Goal: Obtain resource: Obtain resource

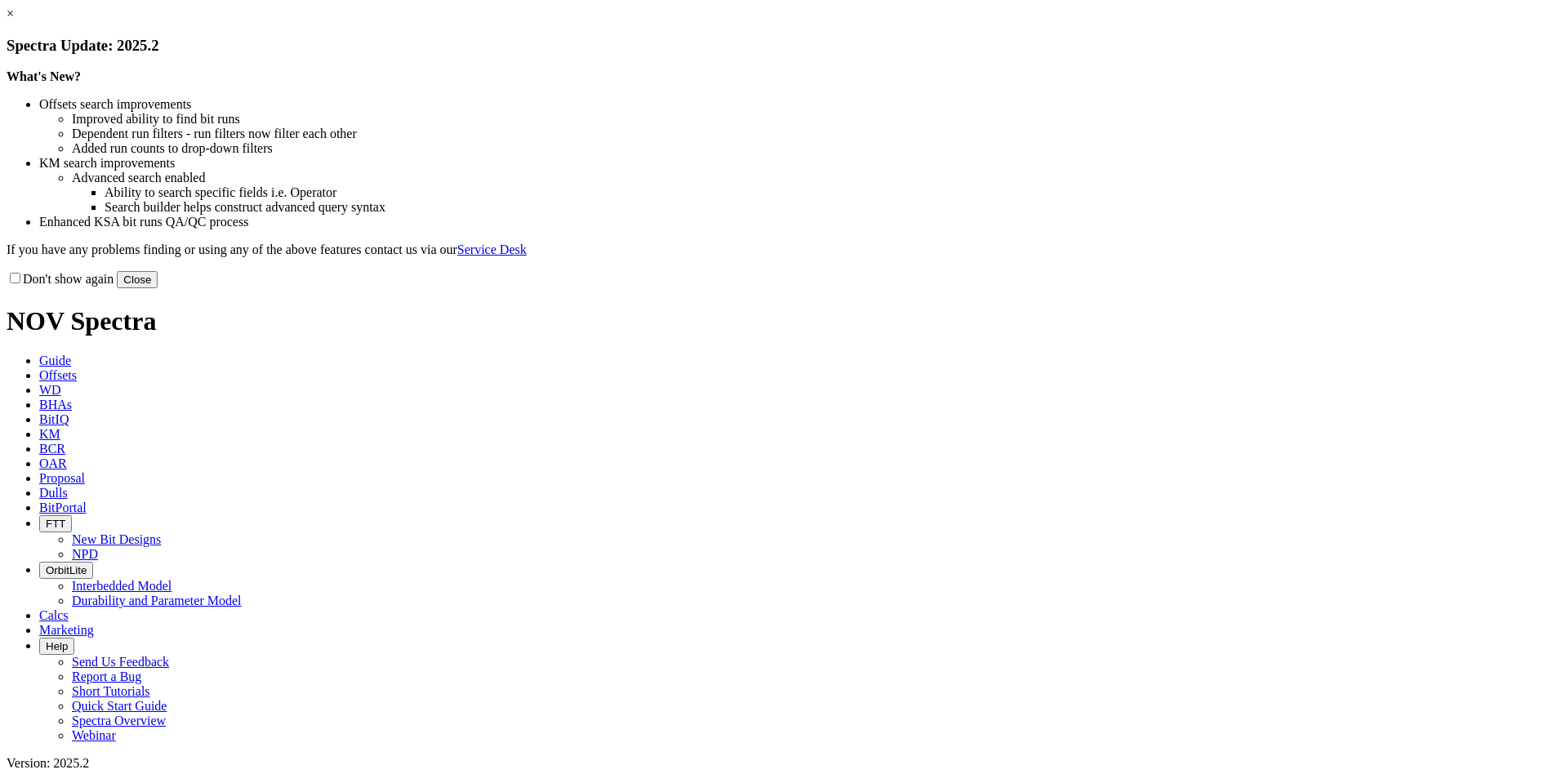
click at [14, 20] on link "×" at bounding box center [10, 14] width 8 height 14
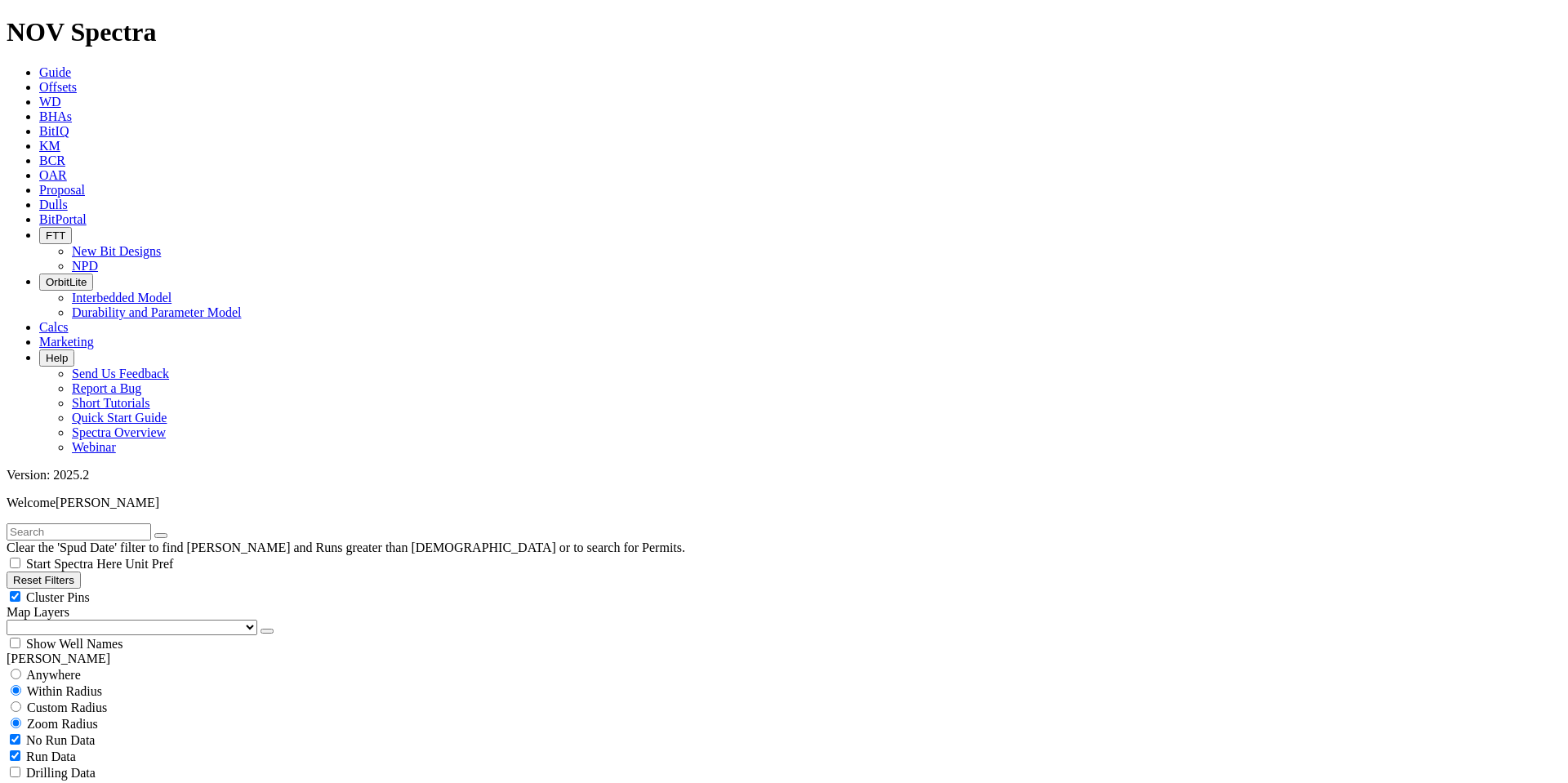
click at [81, 571] on button "Reset Filters" at bounding box center [44, 580] width 74 height 17
type input "[DATE]"
click at [39, 197] on icon at bounding box center [39, 204] width 0 height 14
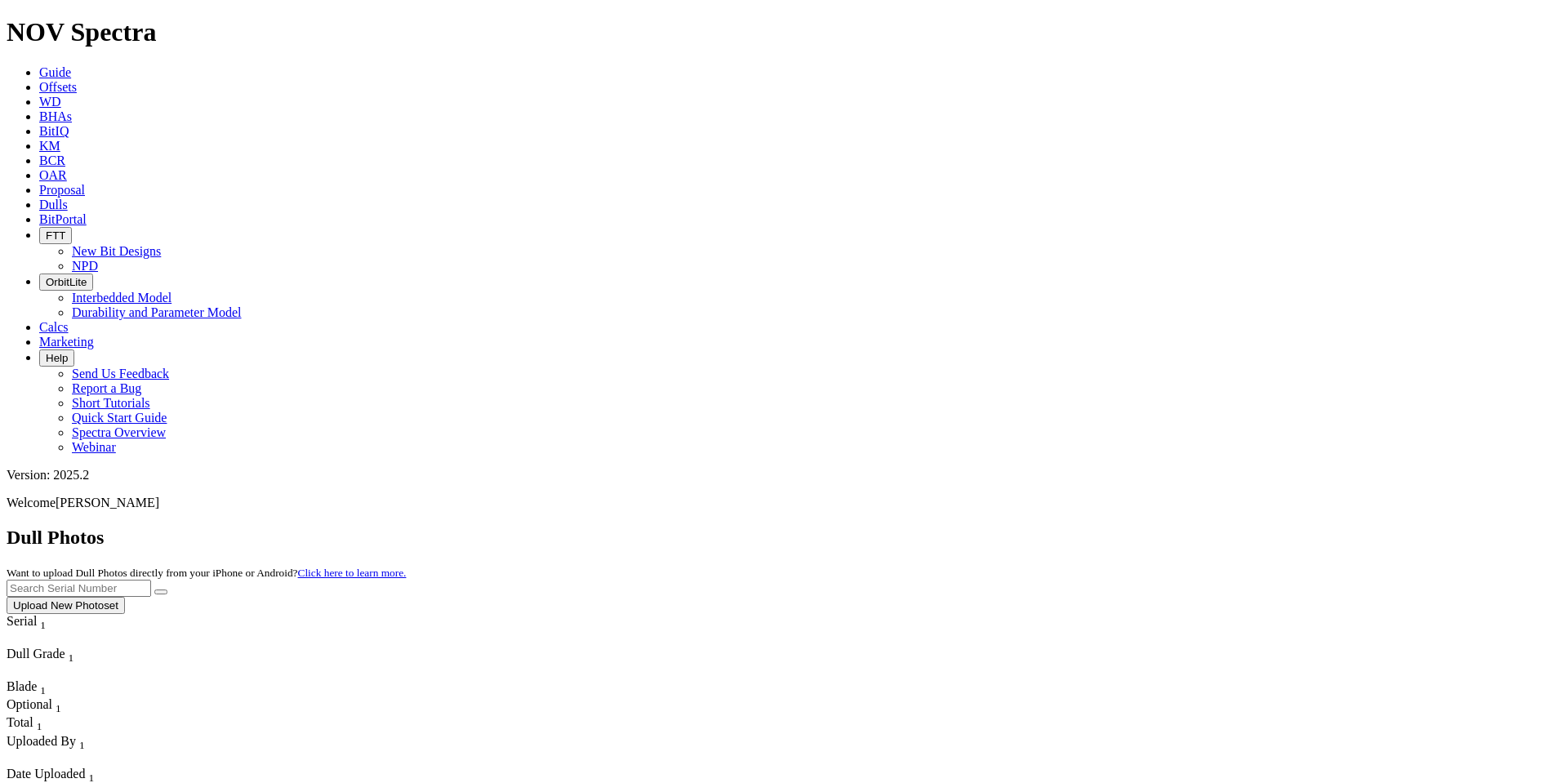
click at [151, 580] on input "text" at bounding box center [78, 588] width 144 height 17
click at [161, 592] on icon "submit" at bounding box center [161, 592] width 0 height 0
drag, startPoint x: 1235, startPoint y: 63, endPoint x: 1122, endPoint y: 63, distance: 113.0
click at [1122, 526] on div "Dull Photos Want to upload Dull Photos directly from your iPhone or Android? Cl…" at bounding box center [784, 570] width 1555 height 88
type input "A319378"
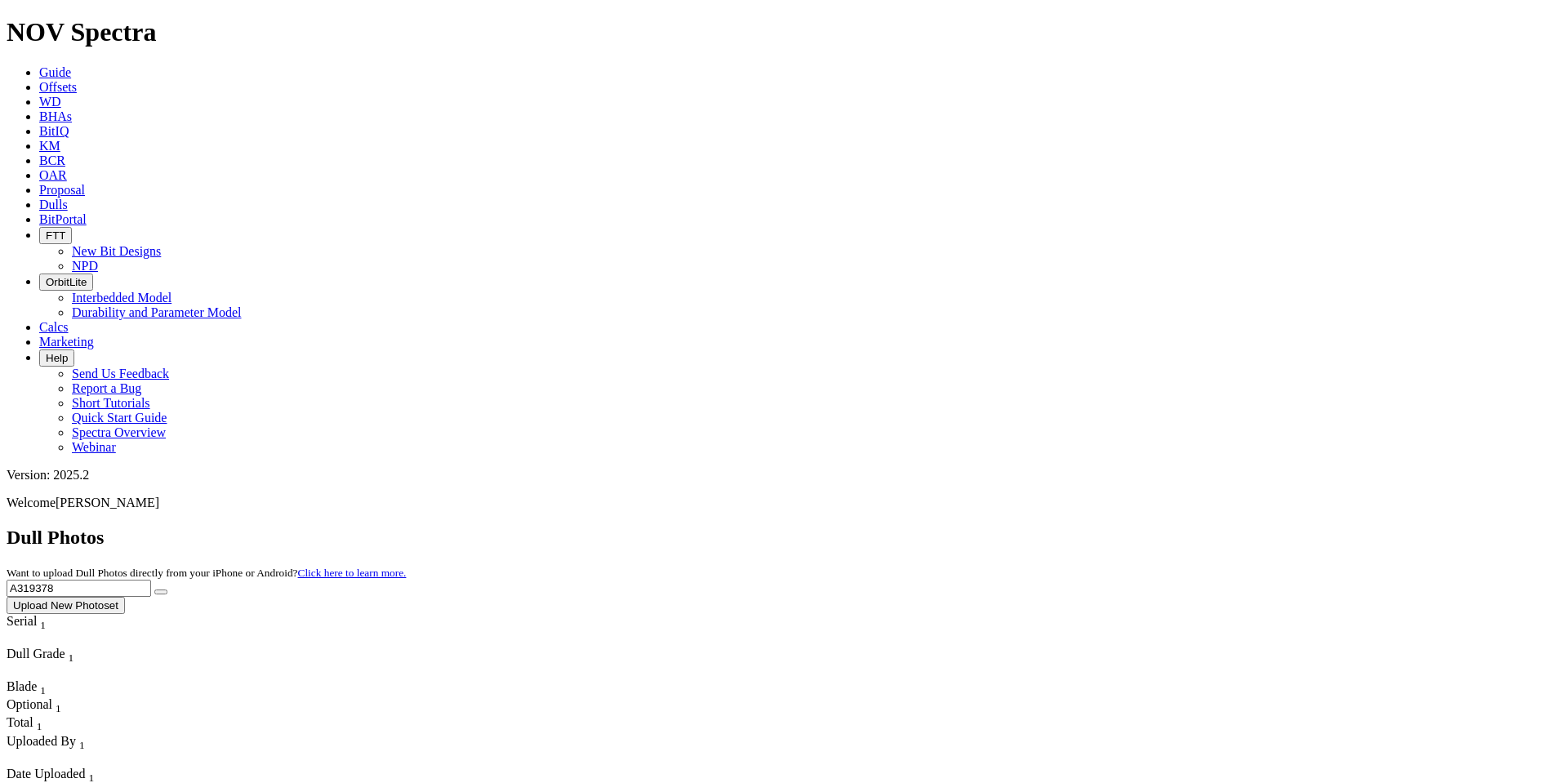
click at [167, 590] on button "submit" at bounding box center [160, 592] width 13 height 5
click at [77, 80] on span "Offsets" at bounding box center [57, 87] width 38 height 14
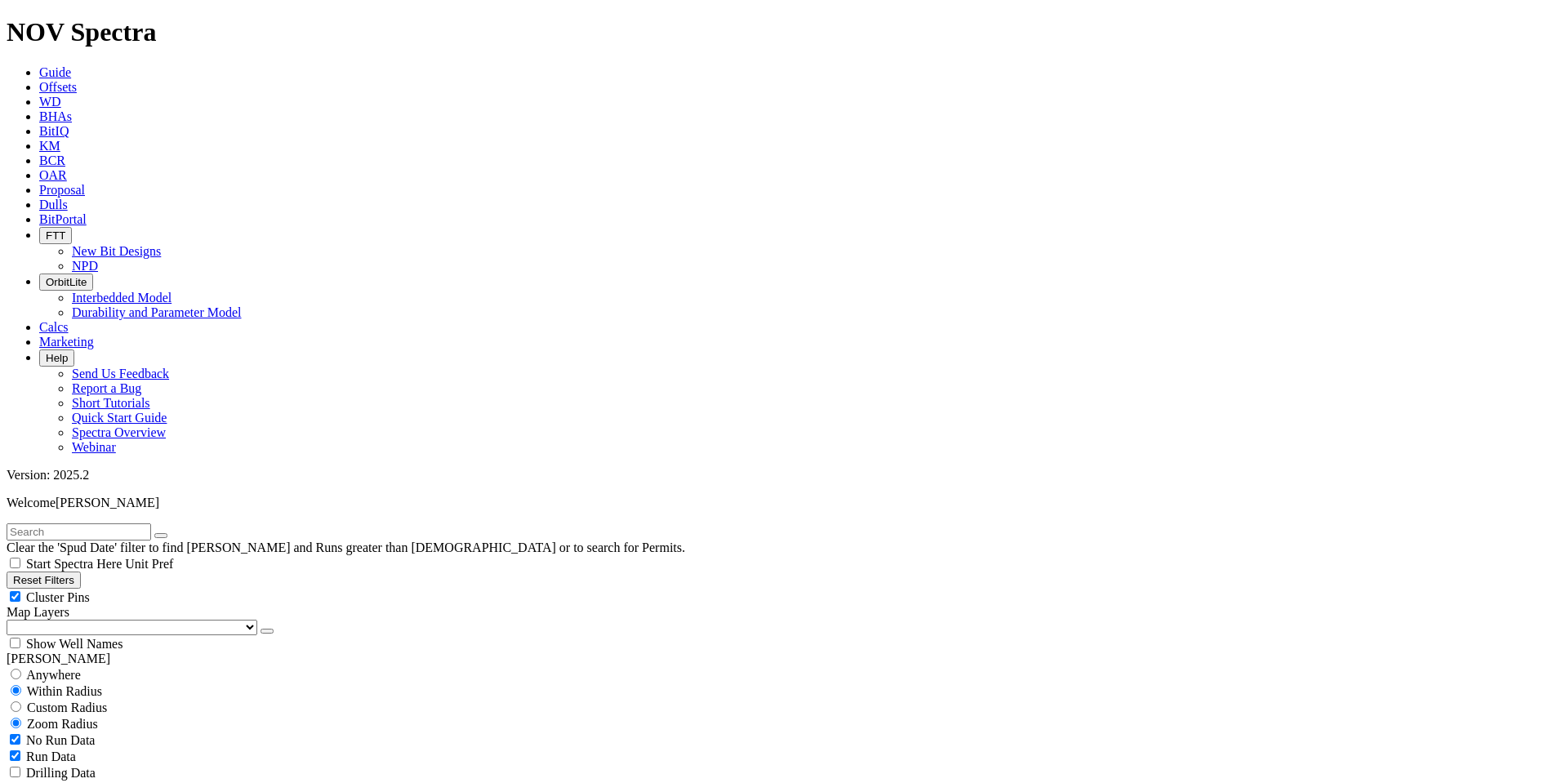
scroll to position [20508, 0]
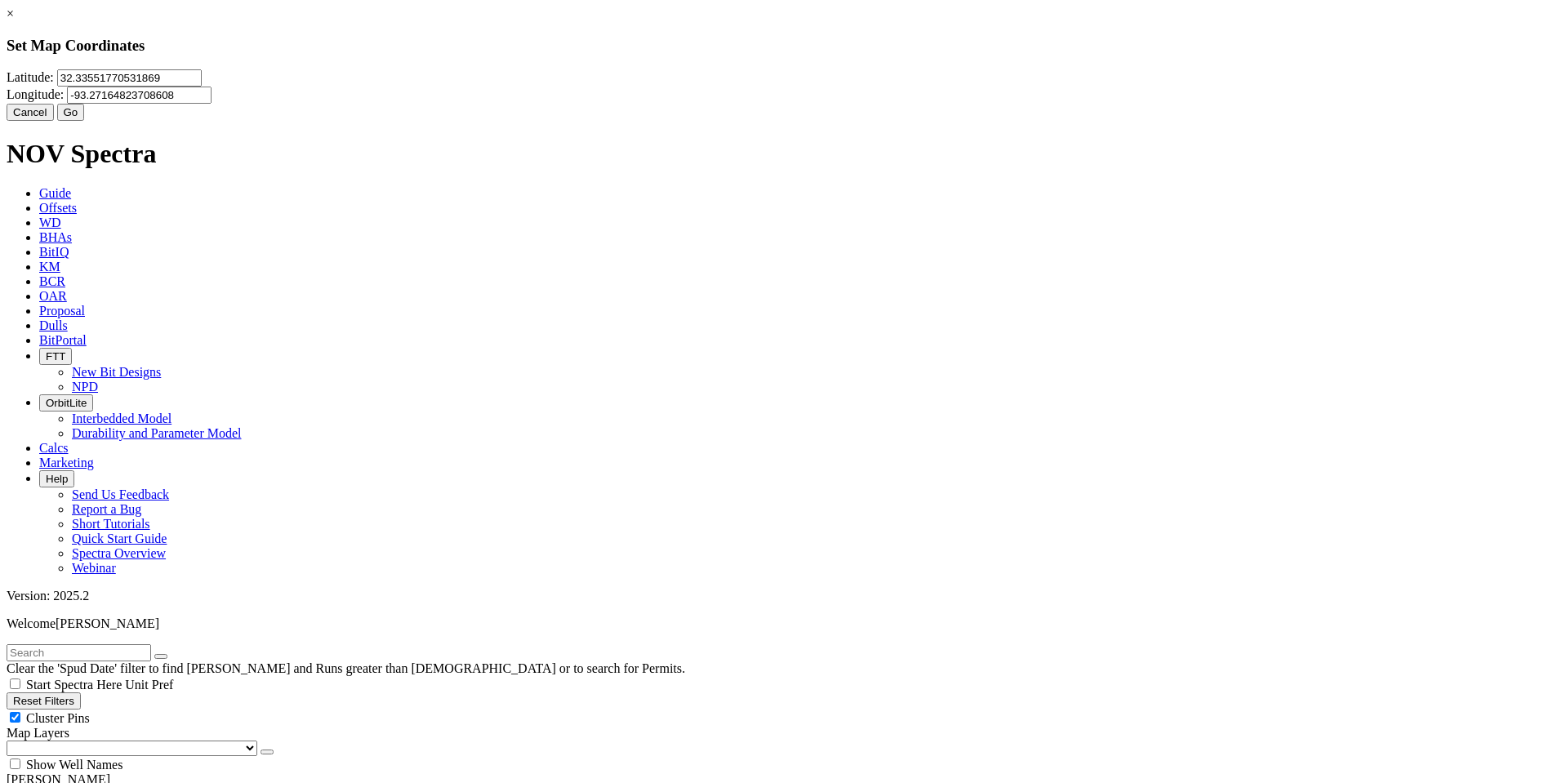
click at [202, 87] on input "32.33551770531869" at bounding box center [129, 78] width 144 height 17
type input "3"
paste input "32.3847281"
type input "32.3847281"
click at [212, 98] on input "-93.27164823708608" at bounding box center [138, 95] width 144 height 17
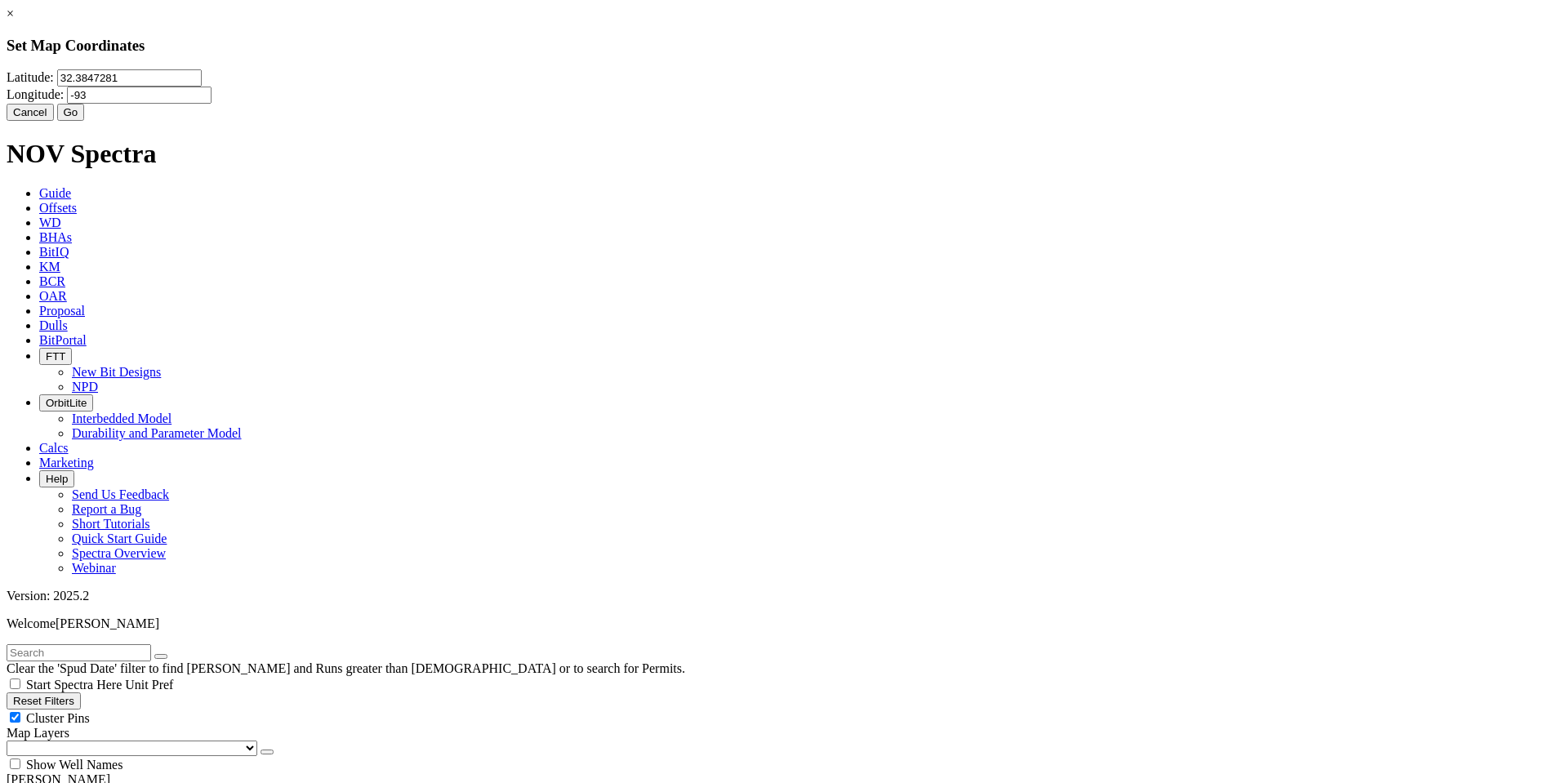
type input "-9"
click at [212, 104] on input "Longitude:" at bounding box center [138, 95] width 144 height 17
paste input "-93.3504482"
type input "-93.3504482"
click at [85, 121] on button "Go" at bounding box center [71, 112] width 28 height 17
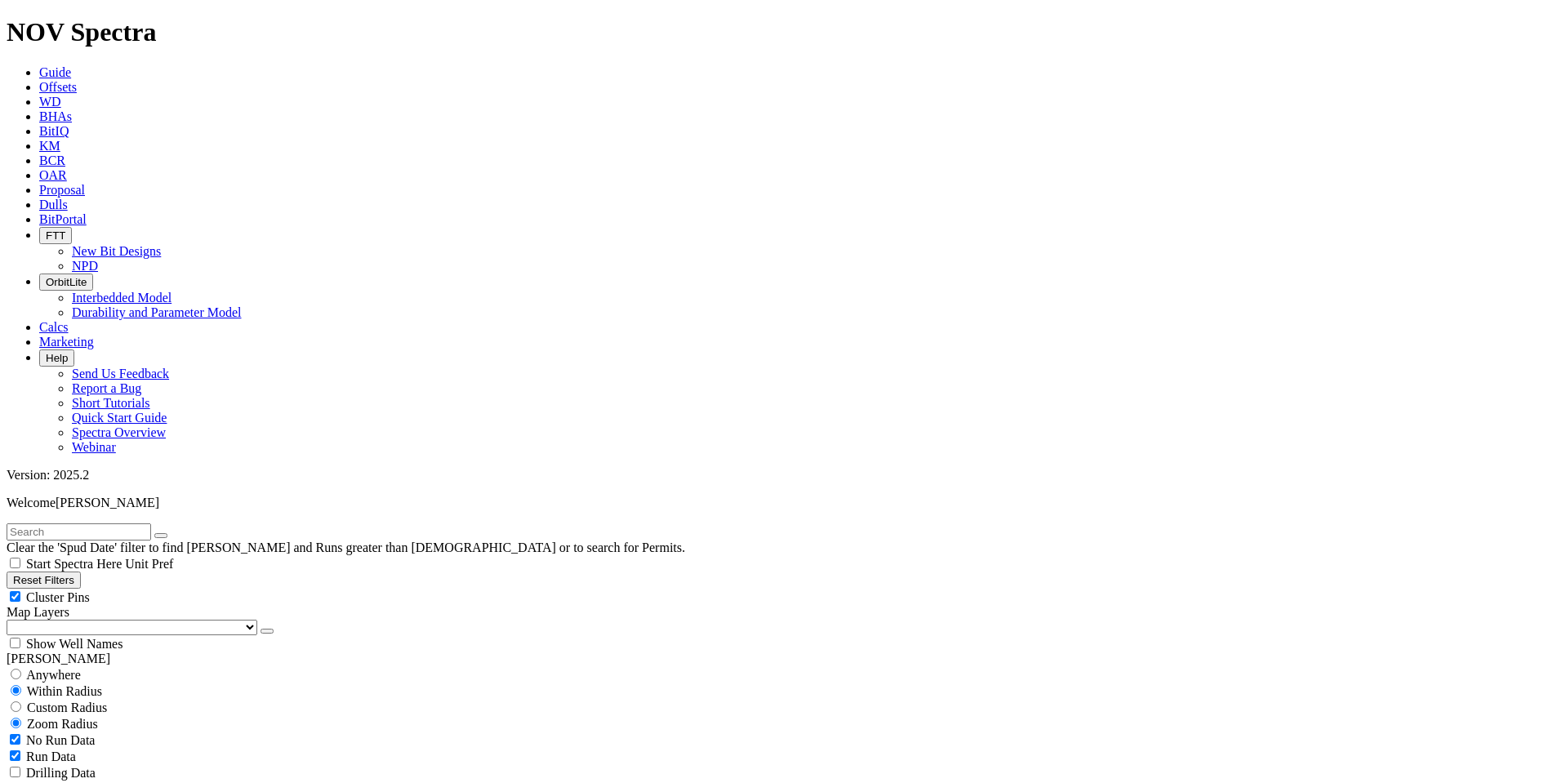
click at [106, 700] on span "Custom Radius" at bounding box center [67, 707] width 80 height 14
radio input "true"
radio input "false"
click at [170, 716] on div "Zoom Radius" at bounding box center [784, 723] width 1555 height 16
radio input "false"
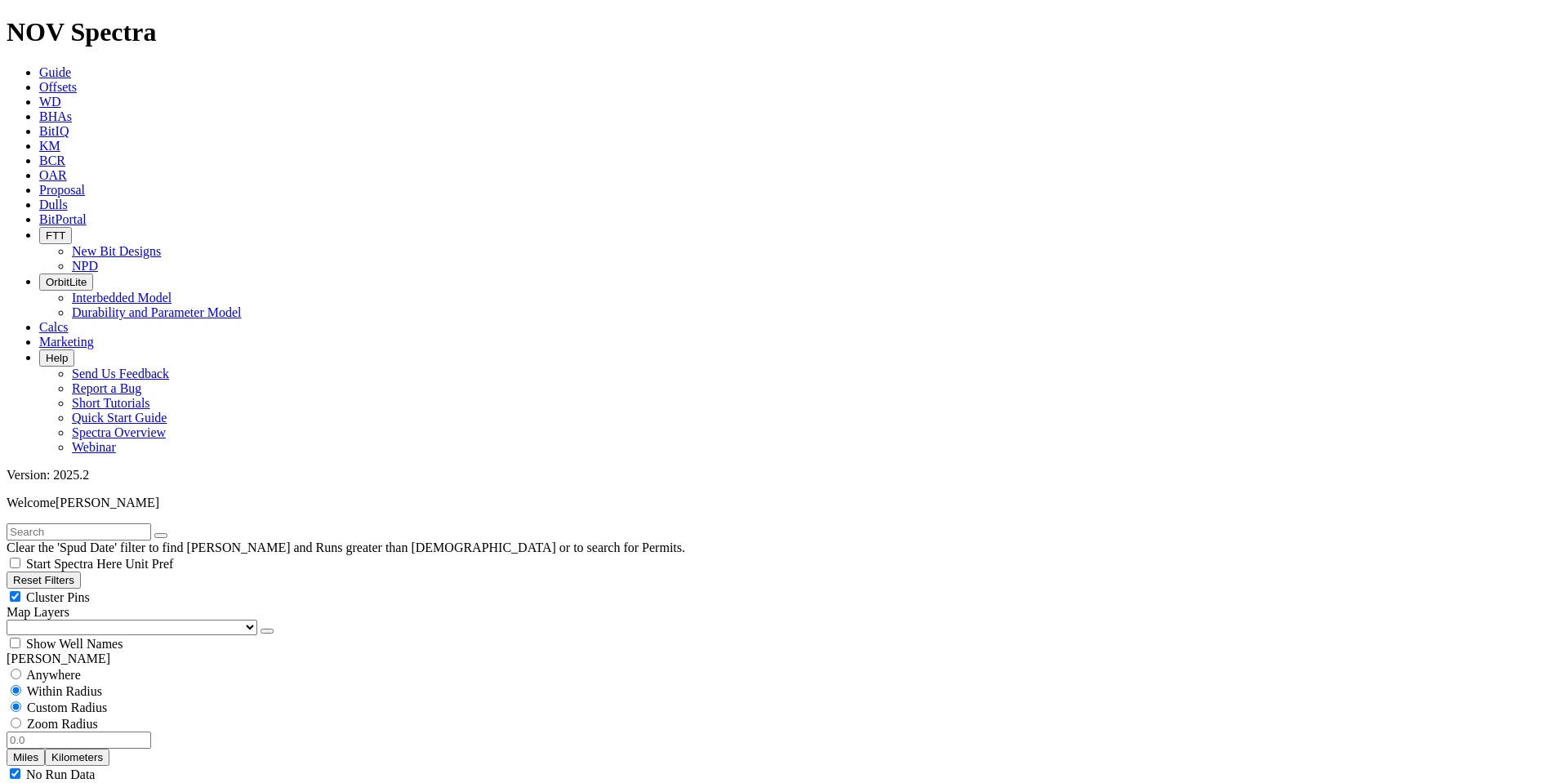
radio input "true"
click at [100, 700] on span "Custom Radius" at bounding box center [67, 707] width 80 height 14
radio input "true"
radio input "false"
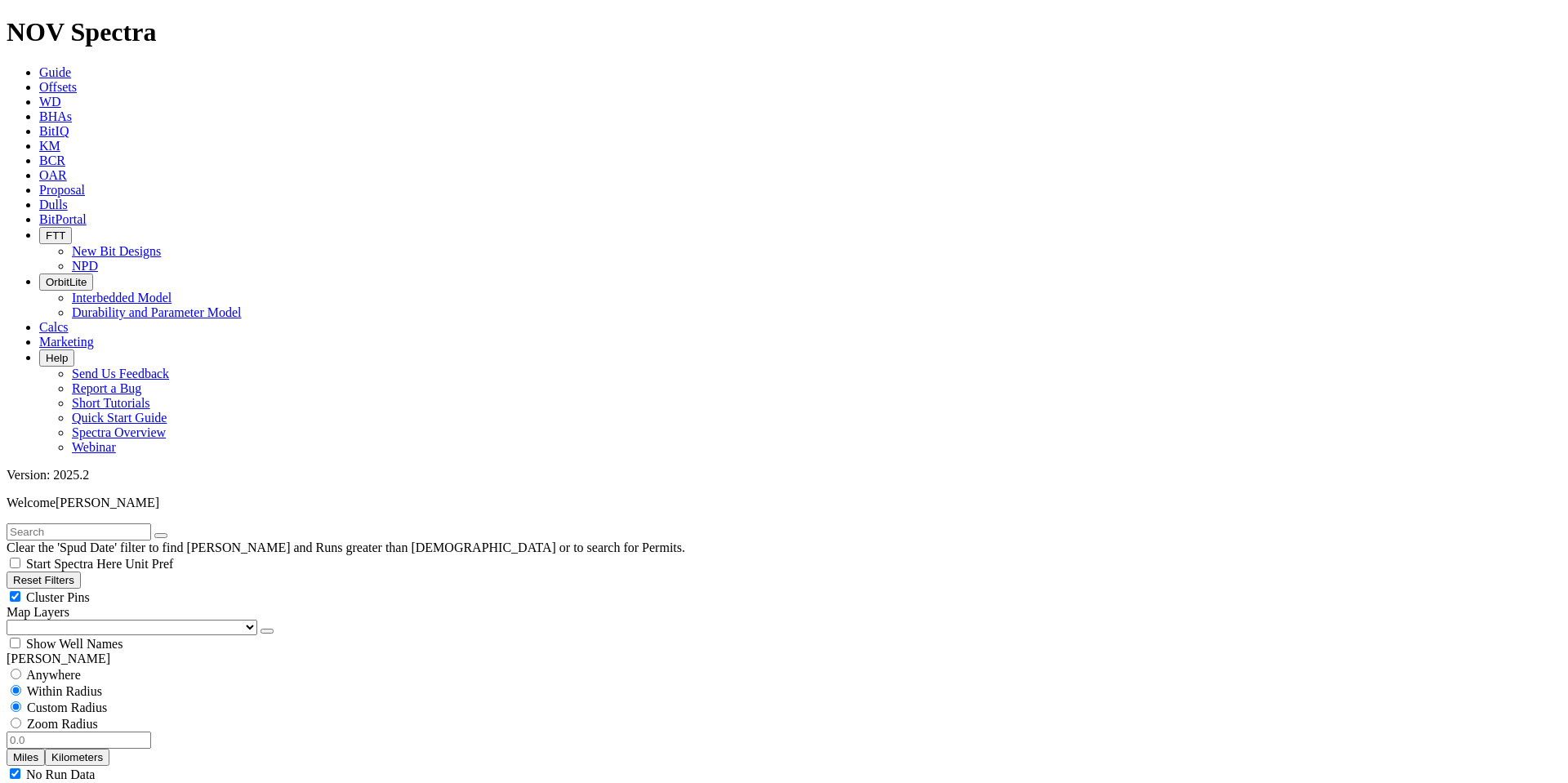
click at [45, 748] on button "Miles" at bounding box center [25, 757] width 38 height 17
click at [117, 732] on input "number" at bounding box center [78, 740] width 144 height 17
type input "20"
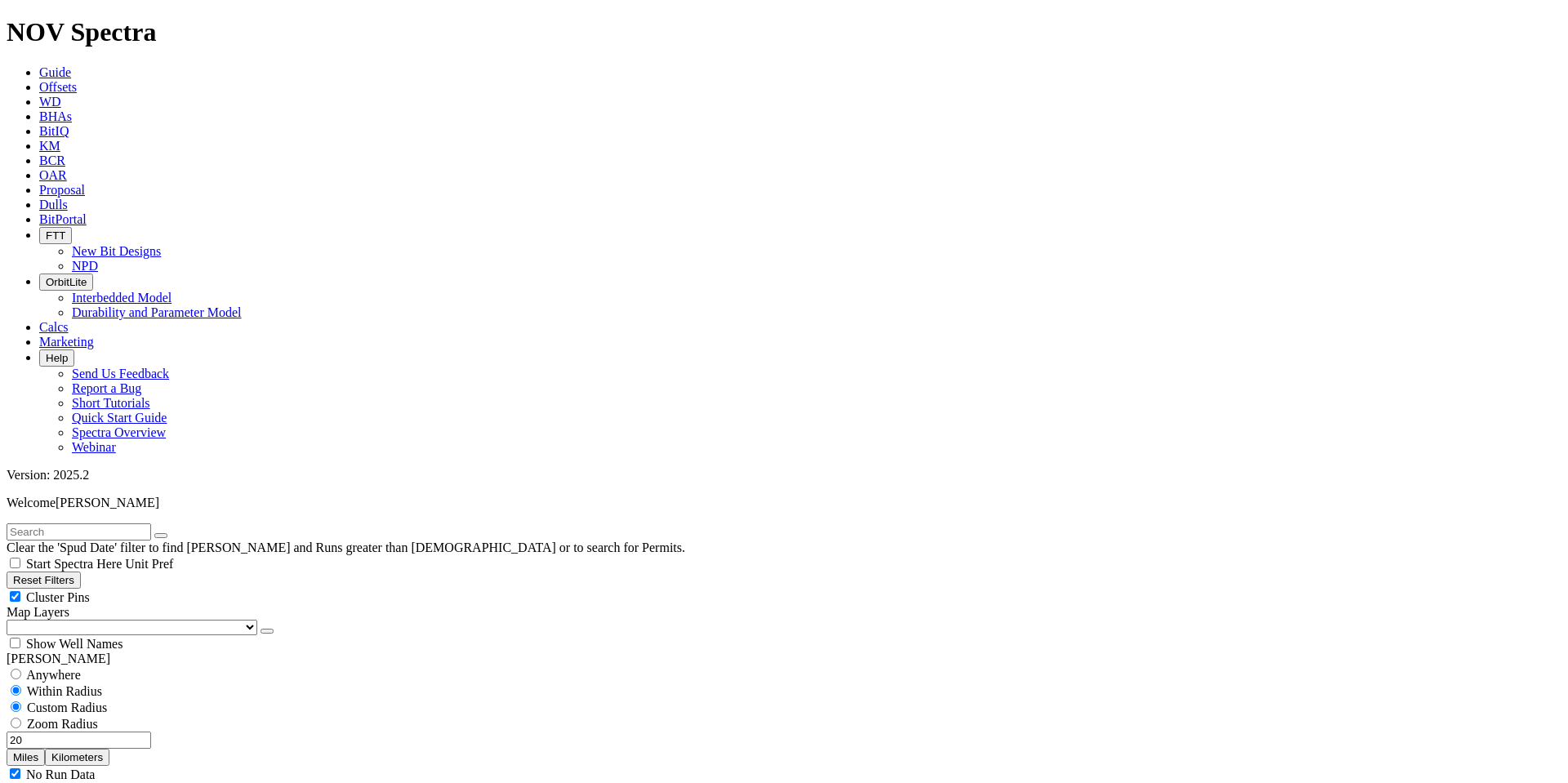
select select "12.25"
checkbox input "false"
select select "? number:12.25 ?"
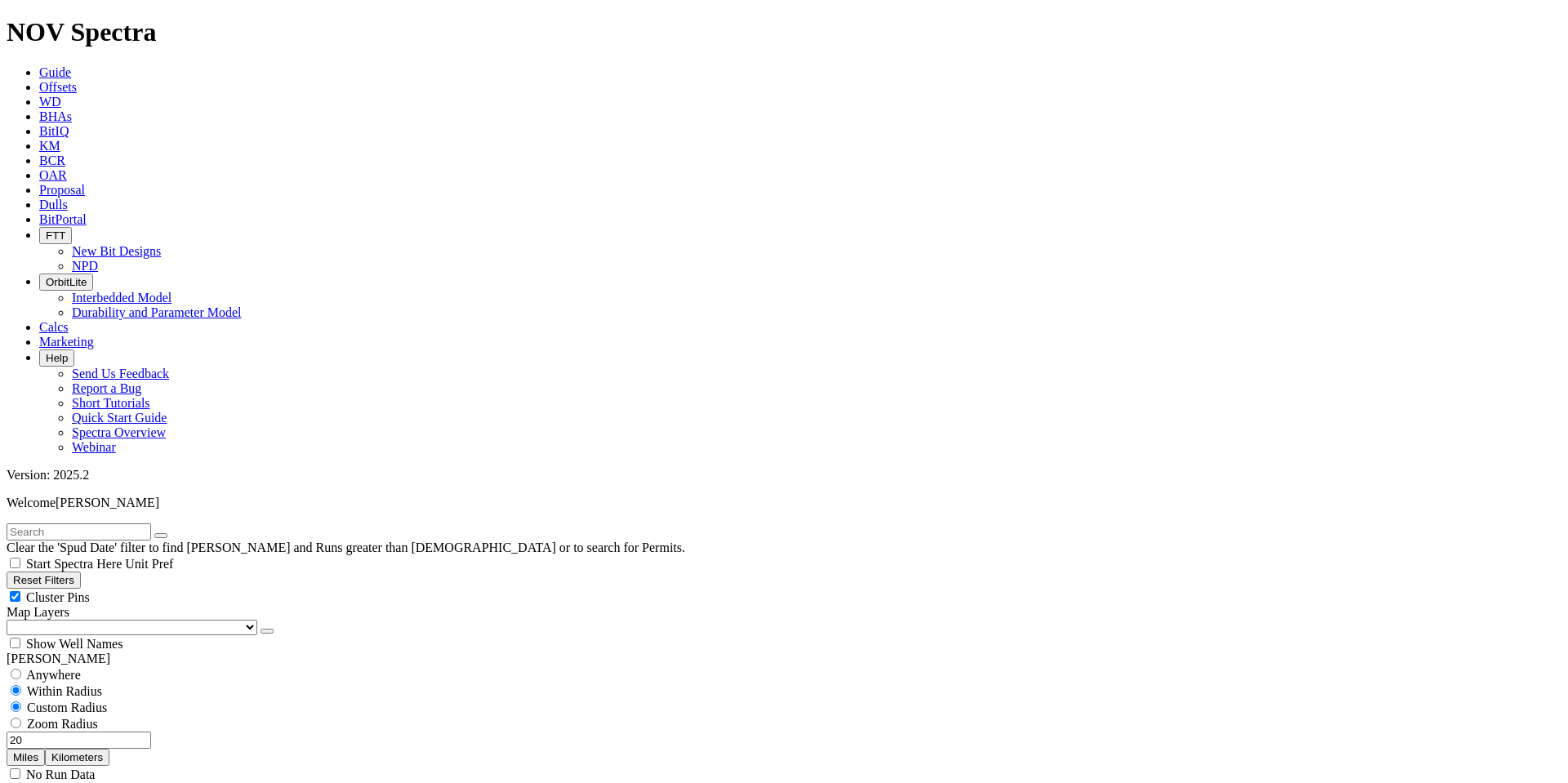
type input "2500"
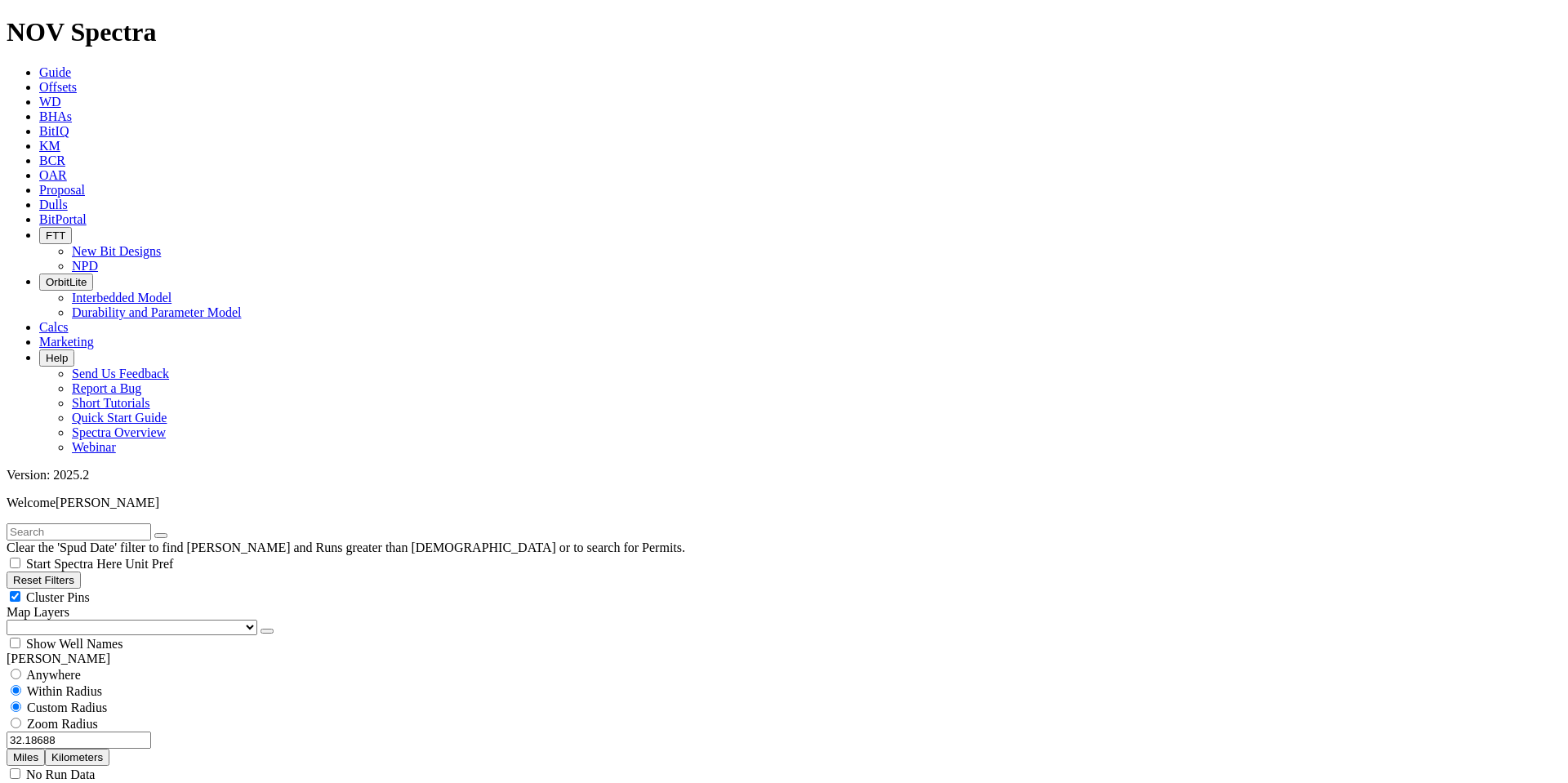
scroll to position [1225, 0]
type input "6500"
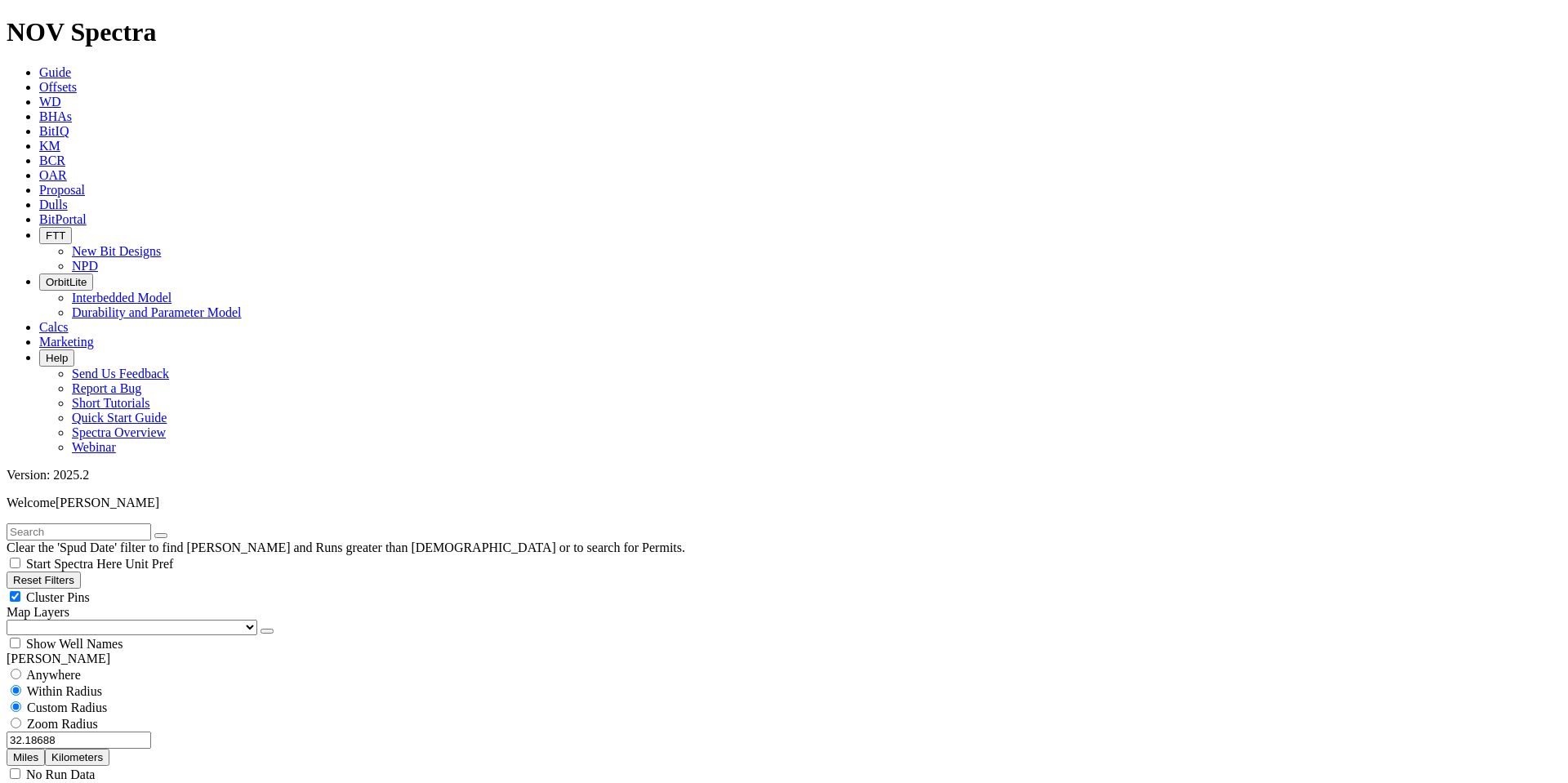
click at [45, 748] on button "Miles" at bounding box center [25, 757] width 38 height 17
drag, startPoint x: 89, startPoint y: 226, endPoint x: 155, endPoint y: 225, distance: 66.0
click at [155, 732] on div "32.18688 Miles Kilometers" at bounding box center [784, 748] width 1555 height 35
type input "30"
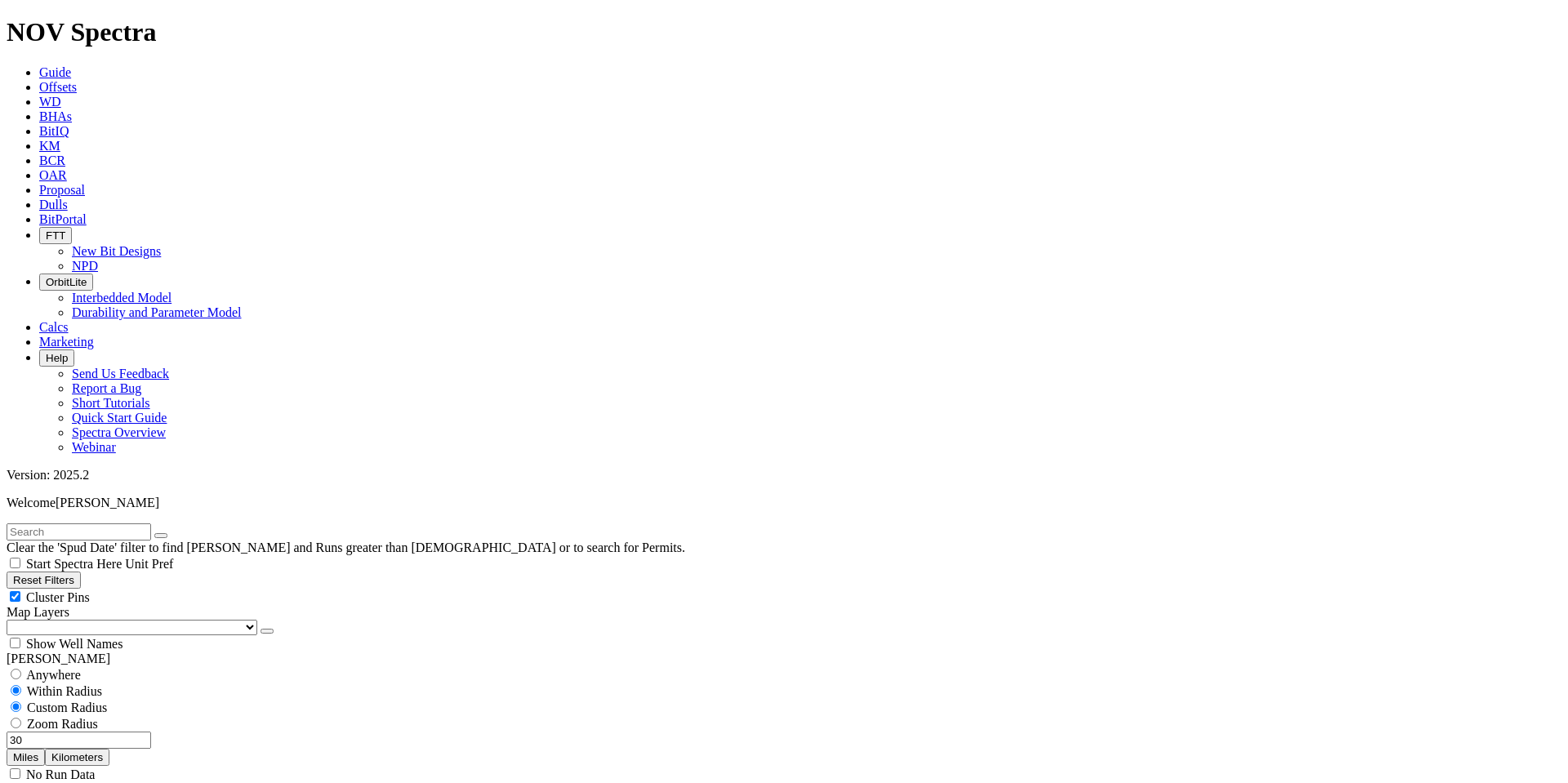
type input "10"
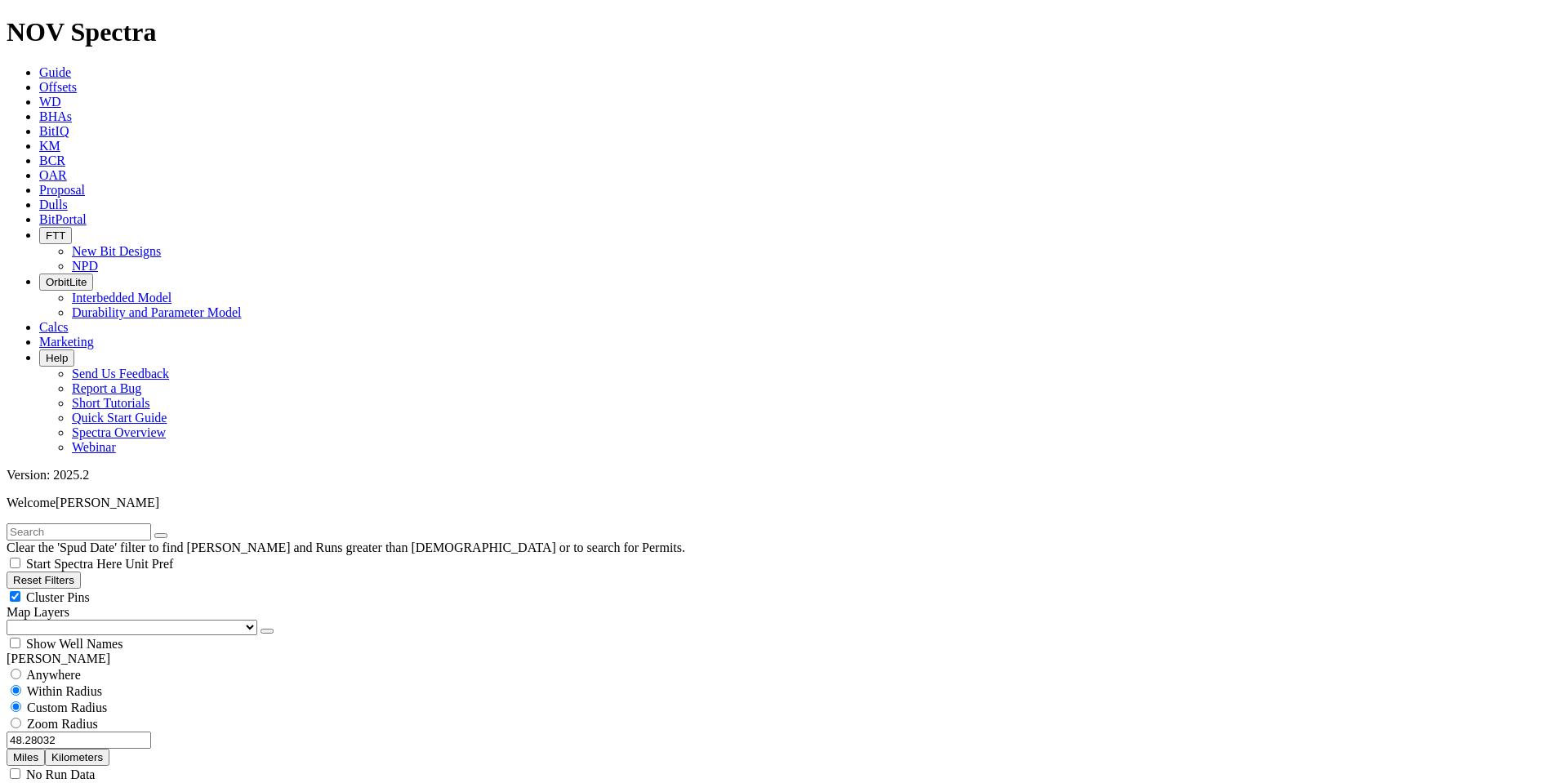
scroll to position [1143, 0]
type input "1500"
